Goal: Navigation & Orientation: Find specific page/section

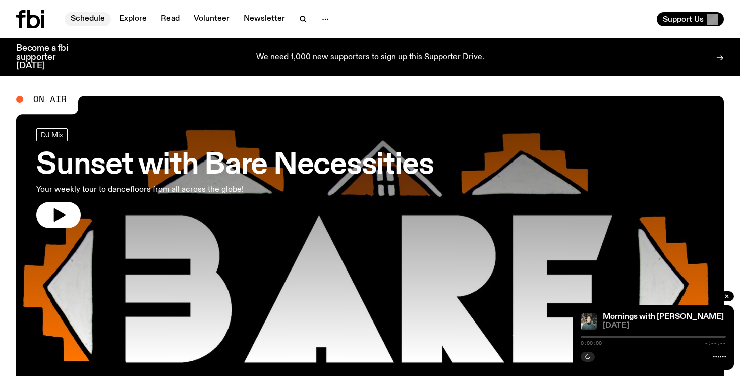
drag, startPoint x: 0, startPoint y: 0, endPoint x: 92, endPoint y: 20, distance: 94.1
click at [92, 20] on link "Schedule" at bounding box center [88, 19] width 46 height 14
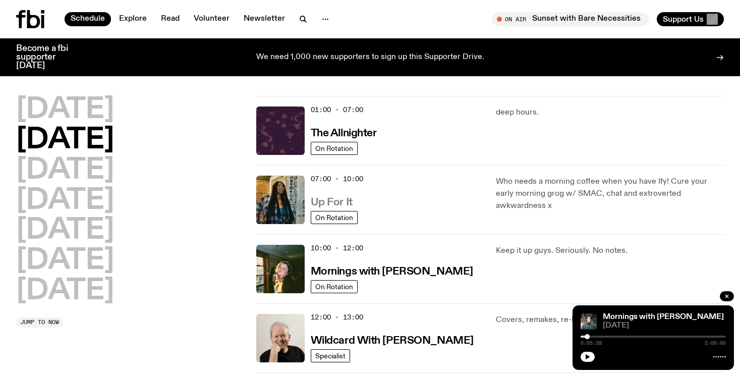
click at [330, 202] on h3 "Up For It" at bounding box center [332, 202] width 42 height 11
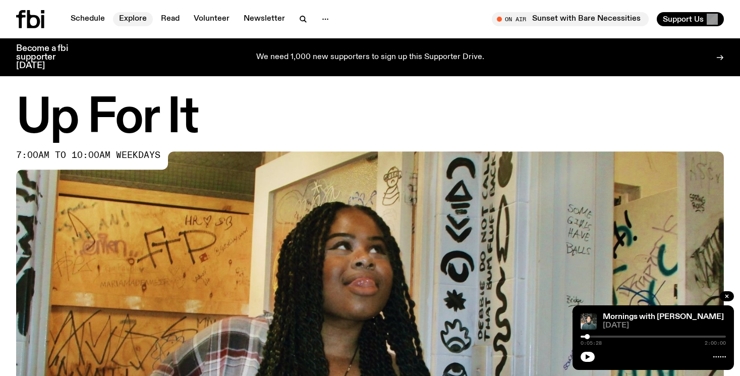
click at [131, 21] on link "Explore" at bounding box center [133, 19] width 40 height 14
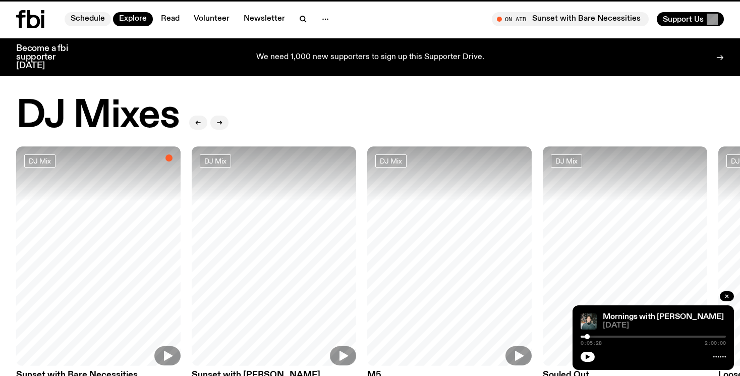
click at [89, 20] on link "Schedule" at bounding box center [88, 19] width 46 height 14
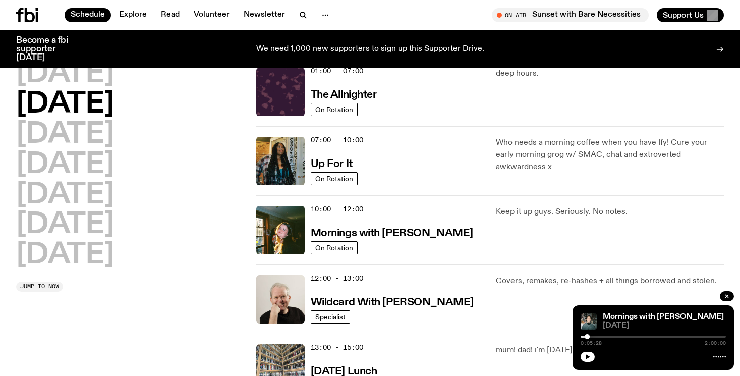
scroll to position [36, 0]
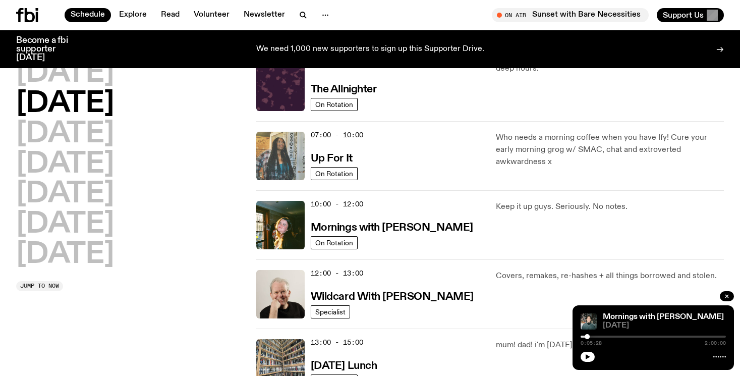
drag, startPoint x: 322, startPoint y: 134, endPoint x: 302, endPoint y: 140, distance: 20.6
click at [321, 135] on span "07:00 - 10:00" at bounding box center [337, 135] width 52 height 10
click at [335, 159] on h3 "Up For It" at bounding box center [332, 158] width 42 height 11
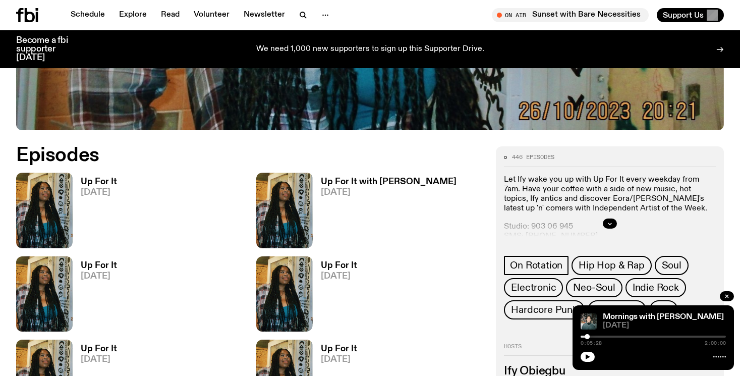
scroll to position [401, 0]
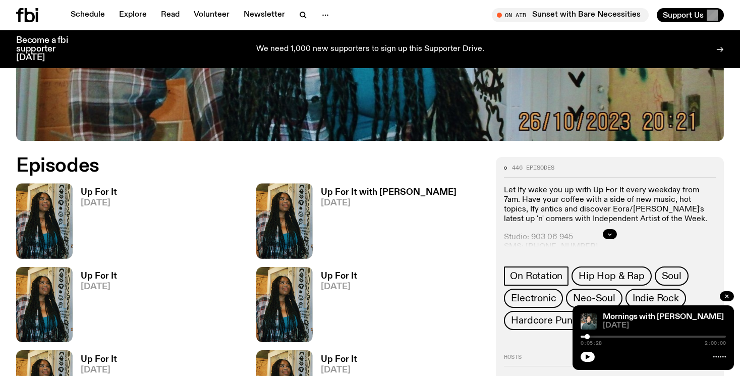
click at [99, 196] on h3 "Up For It" at bounding box center [99, 192] width 36 height 9
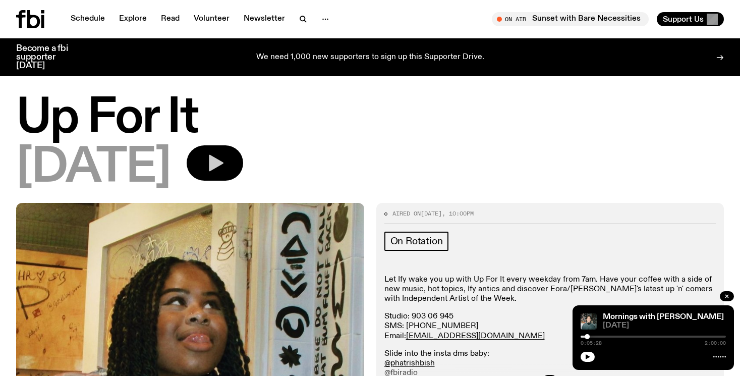
click at [224, 166] on icon "button" at bounding box center [216, 163] width 15 height 17
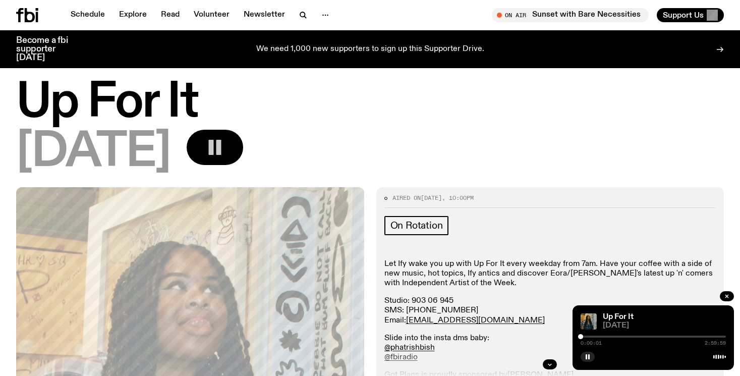
scroll to position [7, 0]
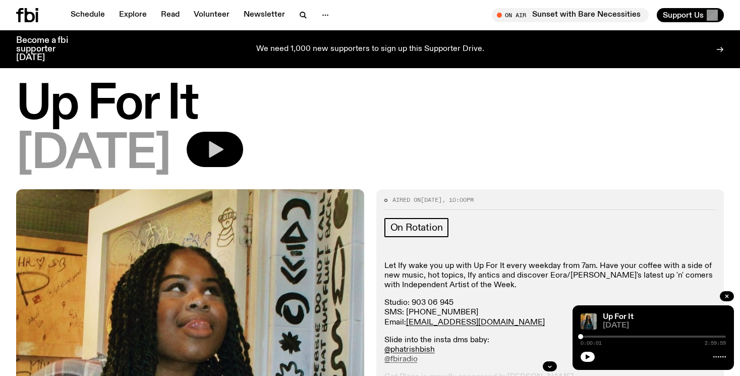
click at [225, 153] on icon "button" at bounding box center [215, 149] width 20 height 20
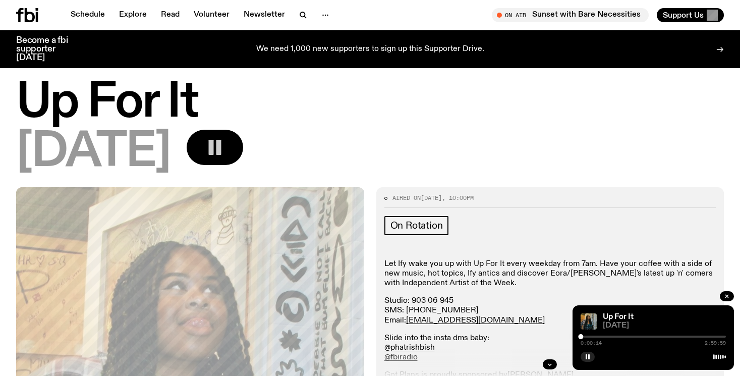
click at [243, 153] on button "button" at bounding box center [215, 147] width 57 height 35
